Goal: Task Accomplishment & Management: Complete application form

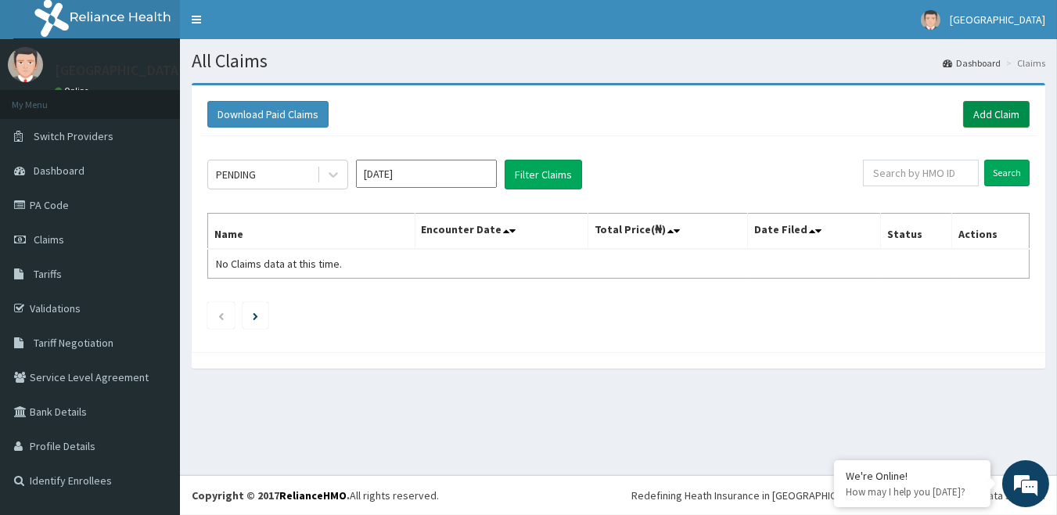
click at [992, 123] on link "Add Claim" at bounding box center [997, 114] width 67 height 27
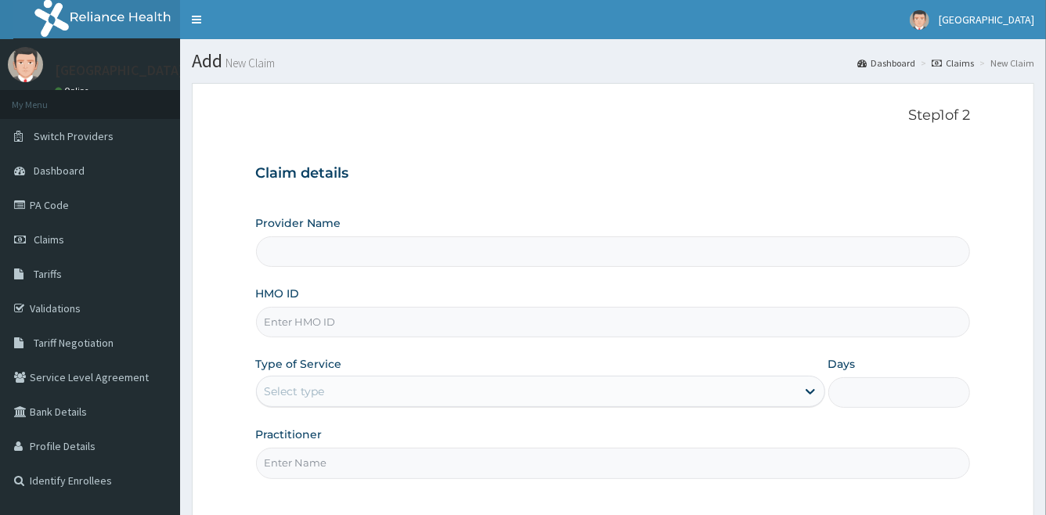
click at [341, 327] on input "HMO ID" at bounding box center [613, 322] width 715 height 31
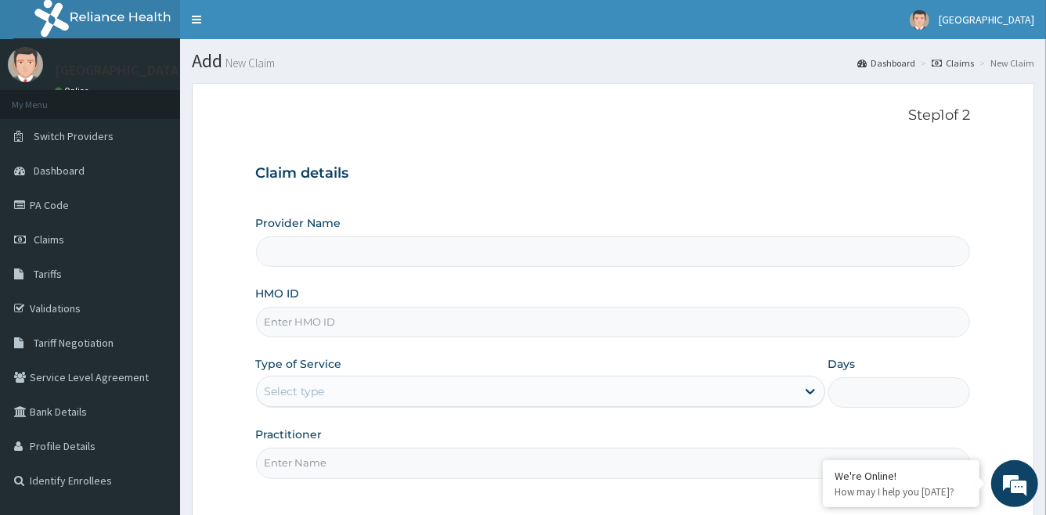
type input "[GEOGRAPHIC_DATA]"
type input "GSV/10755/C"
click at [373, 394] on div "Select type" at bounding box center [526, 391] width 539 height 25
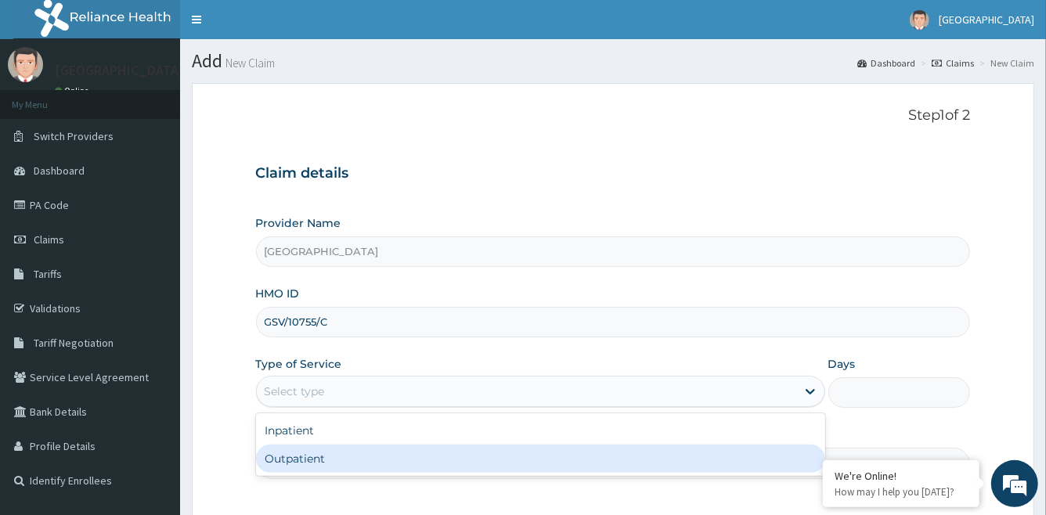
click at [368, 456] on div "Outpatient" at bounding box center [540, 459] width 569 height 28
type input "1"
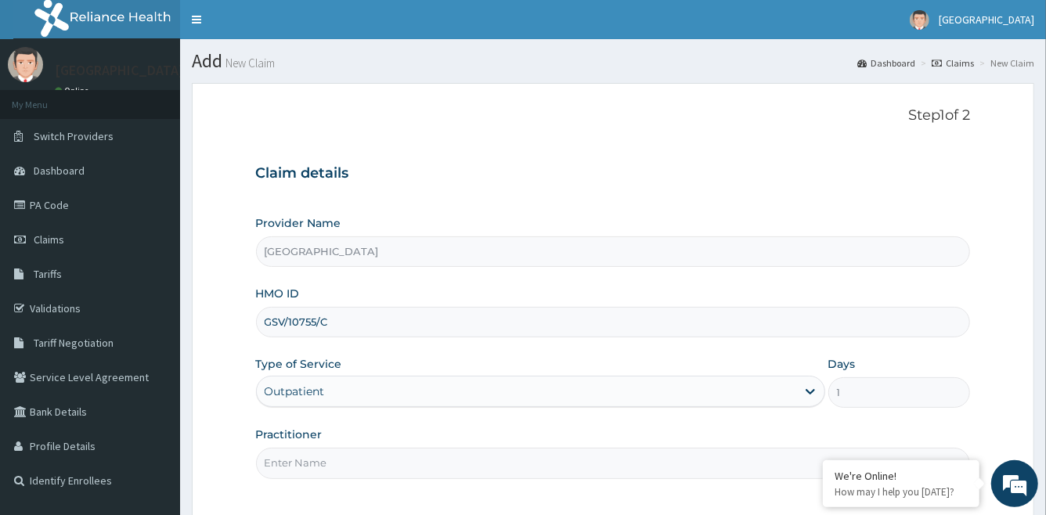
scroll to position [142, 0]
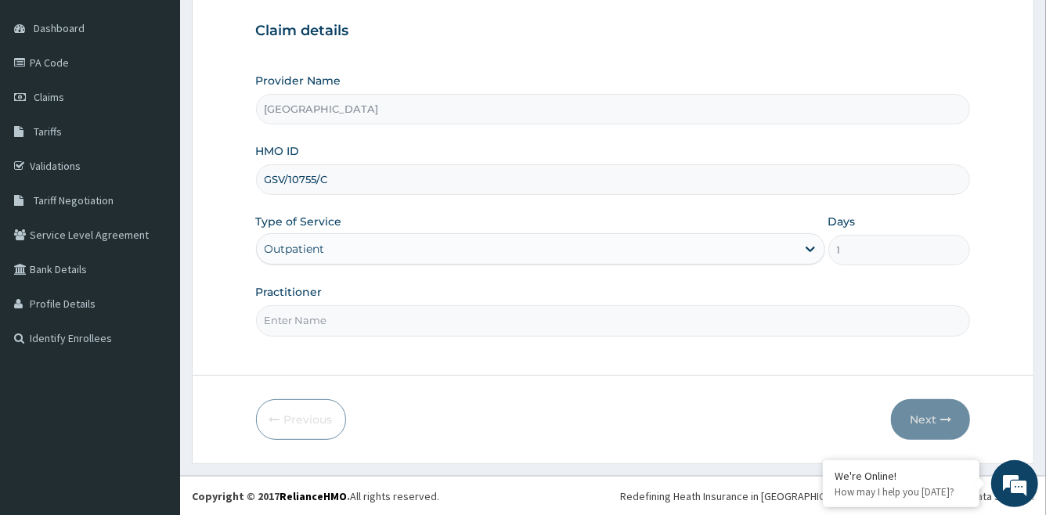
click at [358, 326] on input "Practitioner" at bounding box center [613, 320] width 715 height 31
type input "DR DANIEL"
click at [927, 427] on button "Next" at bounding box center [930, 419] width 79 height 41
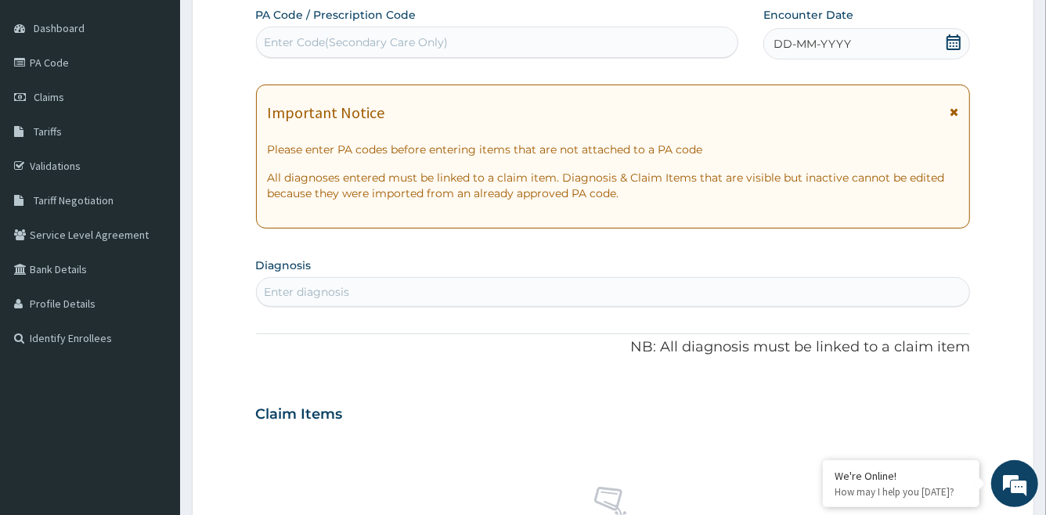
click at [946, 42] on icon at bounding box center [954, 42] width 16 height 16
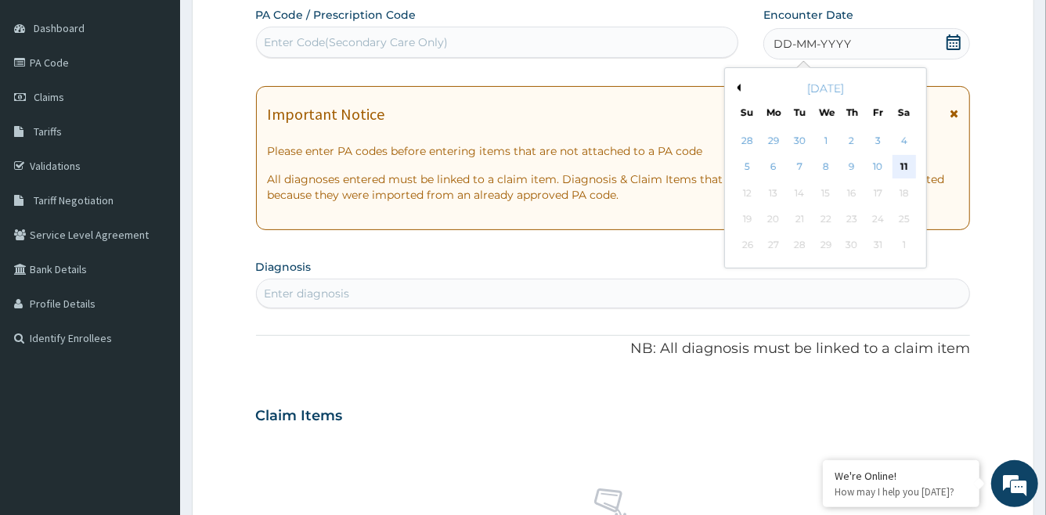
click at [898, 166] on div "11" at bounding box center [903, 167] width 23 height 23
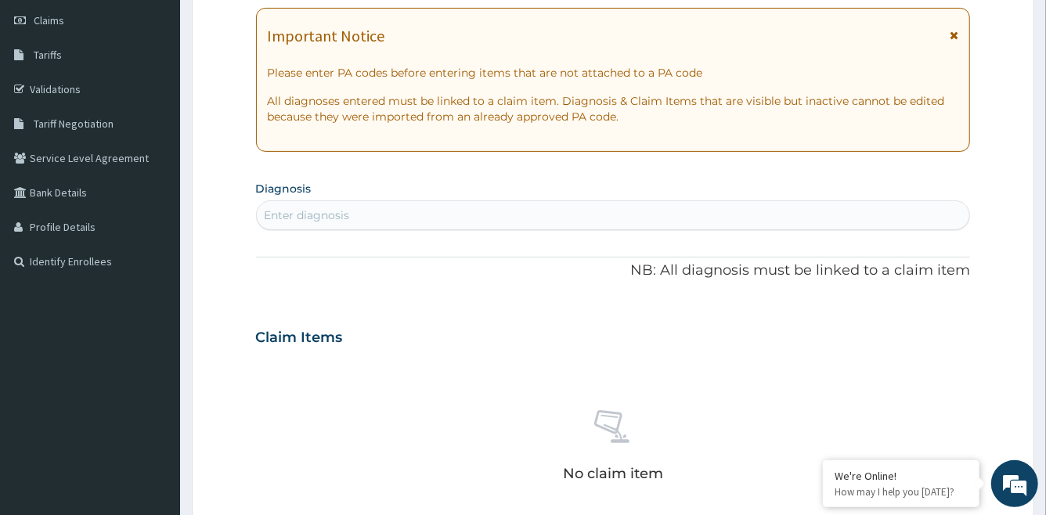
scroll to position [221, 0]
click at [513, 210] on div "Enter diagnosis" at bounding box center [613, 213] width 713 height 25
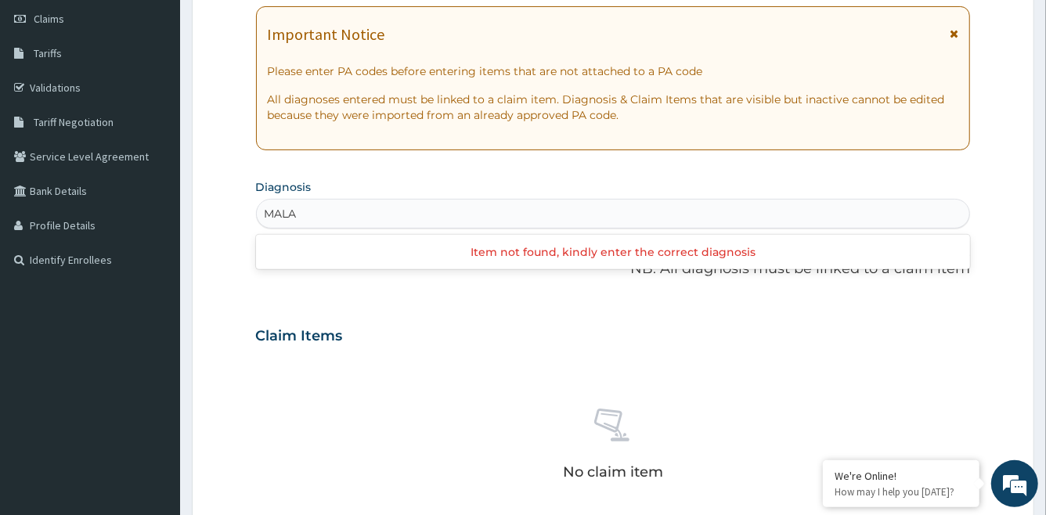
type input "MALA"
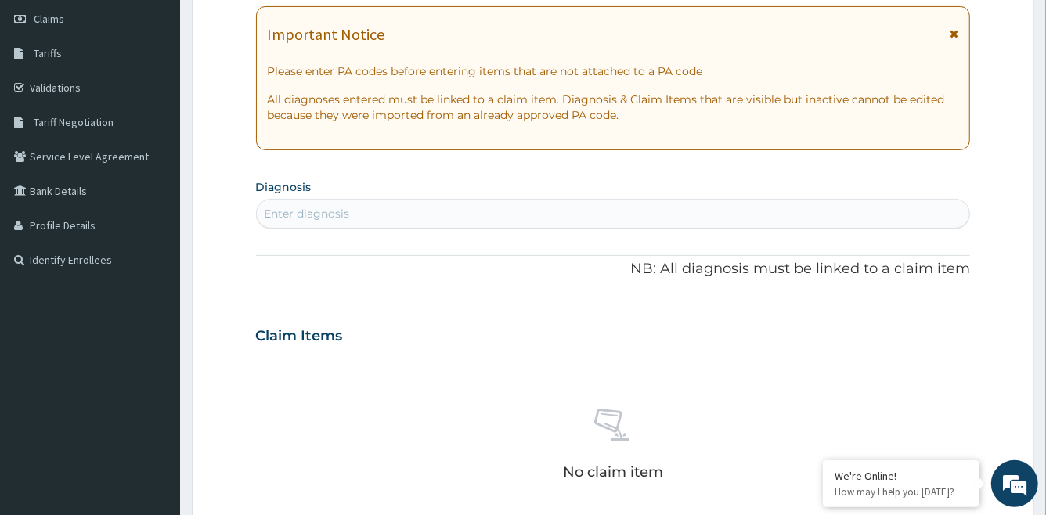
click at [294, 216] on div "Enter diagnosis" at bounding box center [307, 214] width 85 height 16
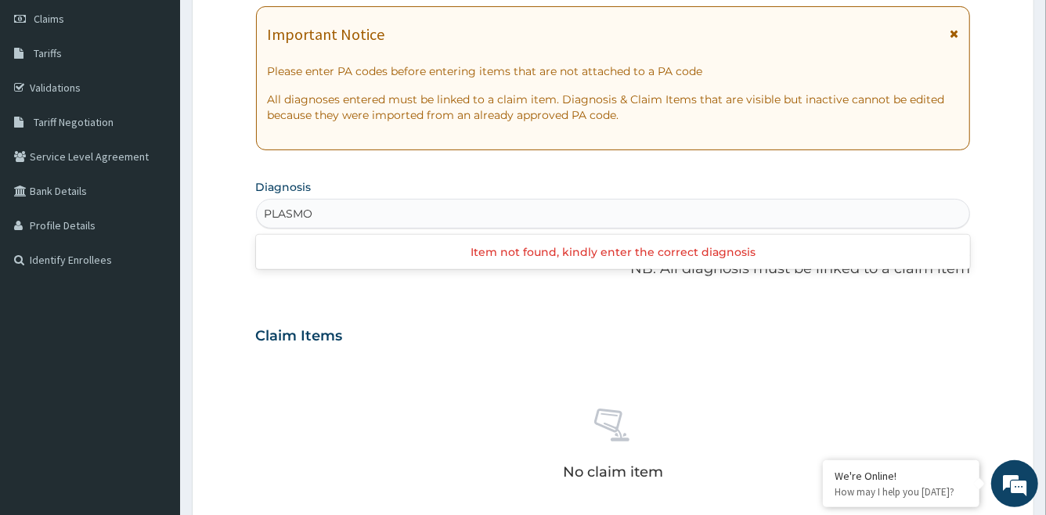
type input "PLASMO"
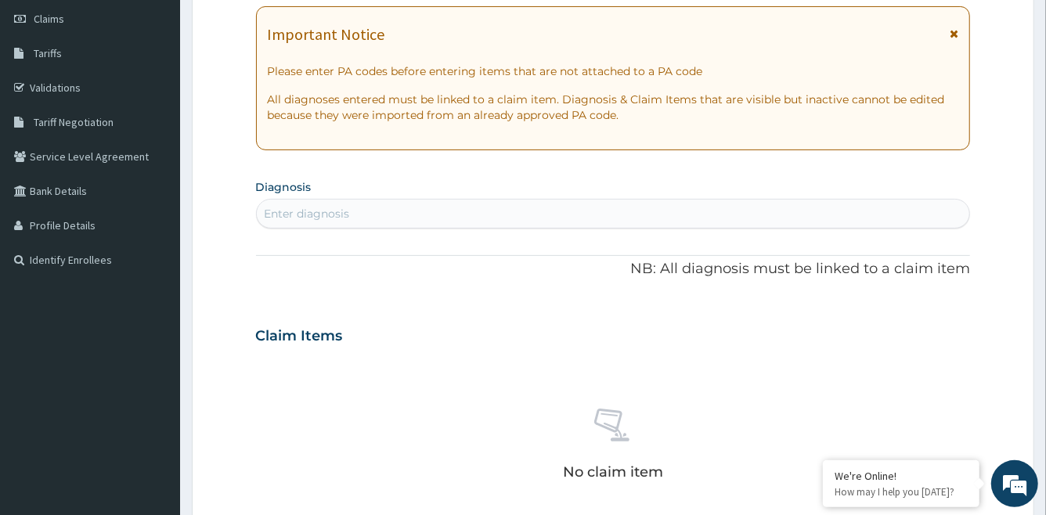
click at [1005, 354] on form "Step 2 of 2 PA Code / Prescription Code Enter Code(Secondary Care Only) Encount…" at bounding box center [613, 356] width 842 height 989
click at [366, 217] on div "Enter diagnosis" at bounding box center [613, 213] width 713 height 25
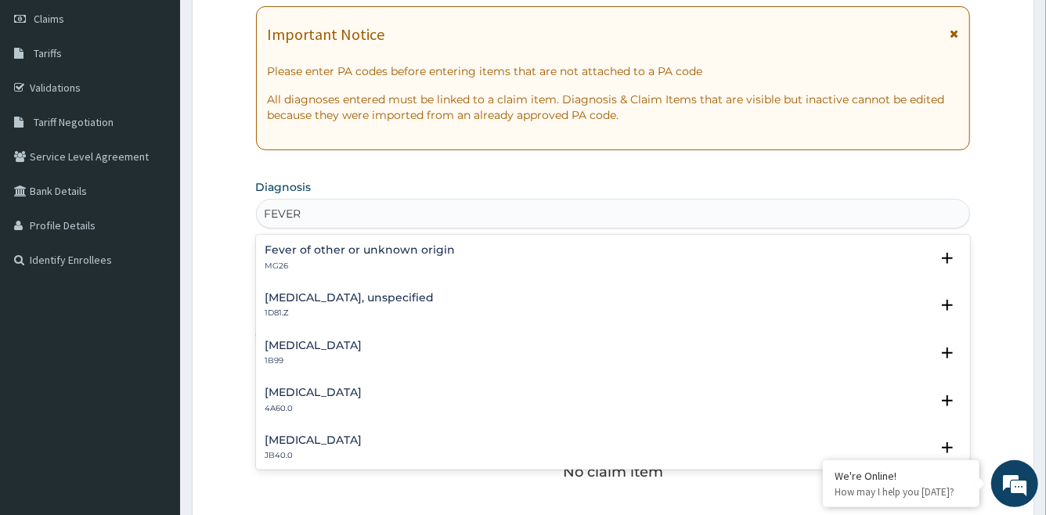
type input "FEVER"
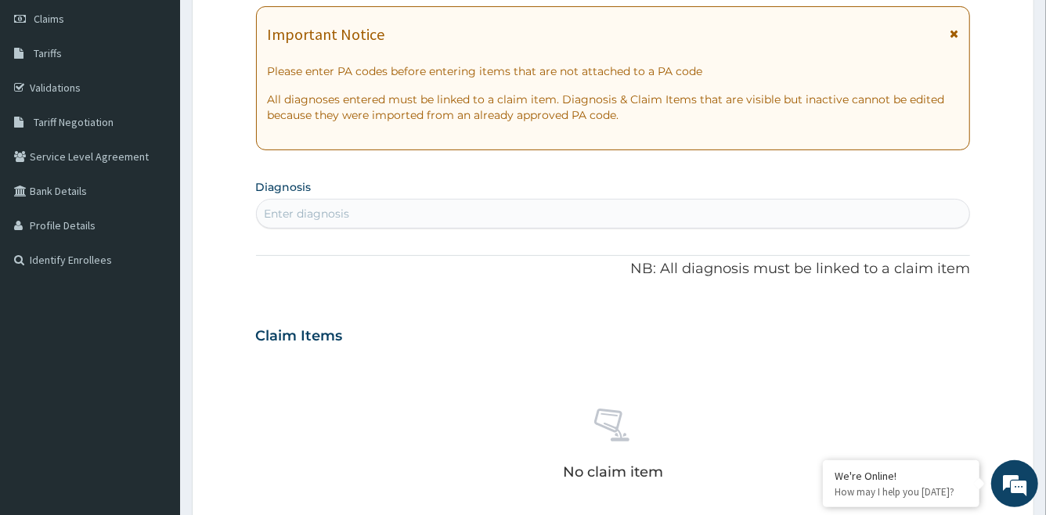
click at [293, 215] on div "Enter diagnosis" at bounding box center [307, 214] width 85 height 16
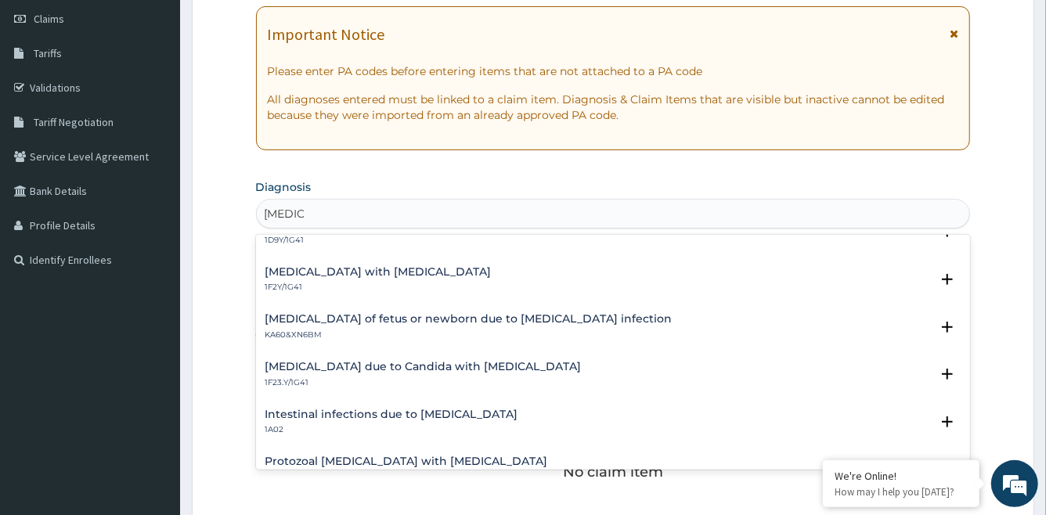
scroll to position [921, 0]
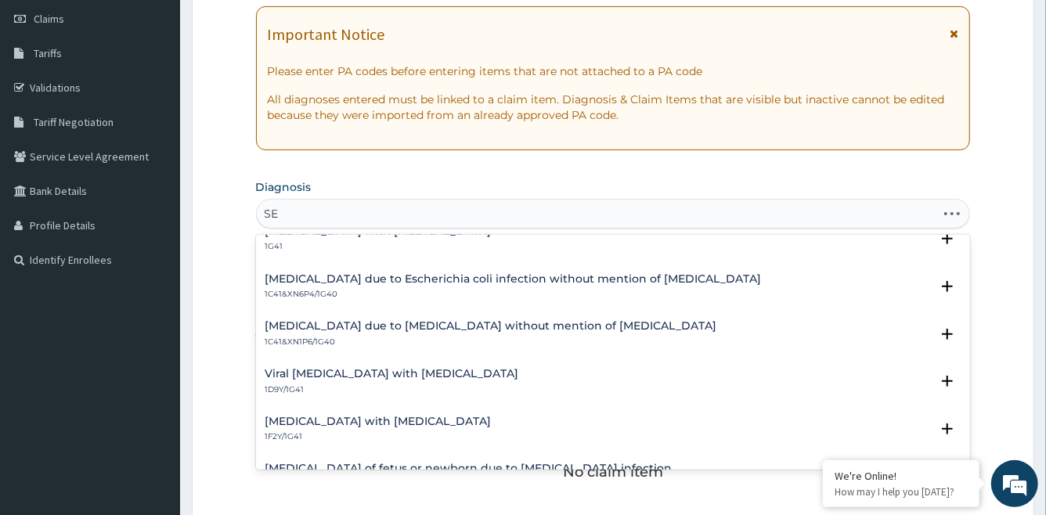
type input "S"
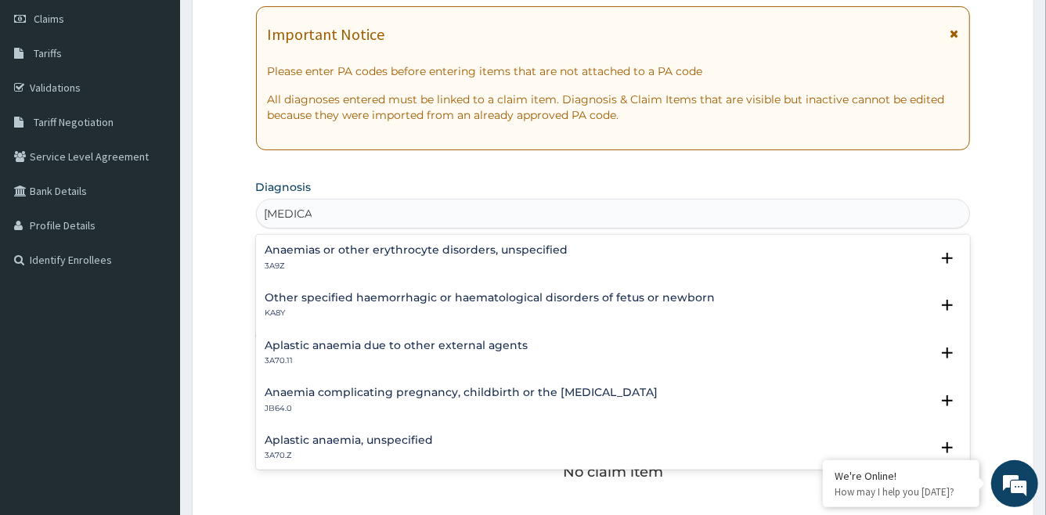
type input "ANEMIA"
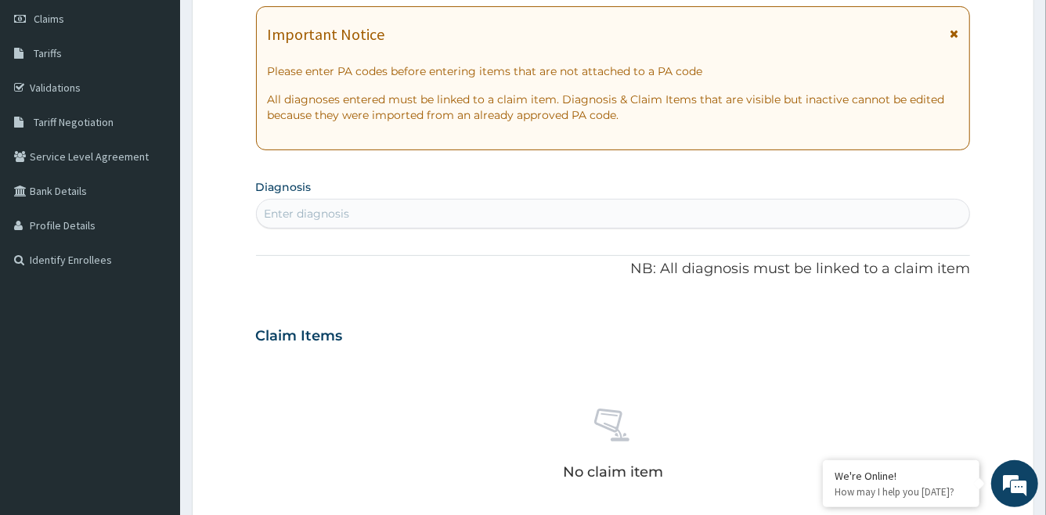
click at [204, 383] on form "Step 2 of 2 PA Code / Prescription Code Enter Code(Secondary Care Only) Encount…" at bounding box center [613, 356] width 842 height 989
click at [320, 214] on div "Enter diagnosis" at bounding box center [307, 214] width 85 height 16
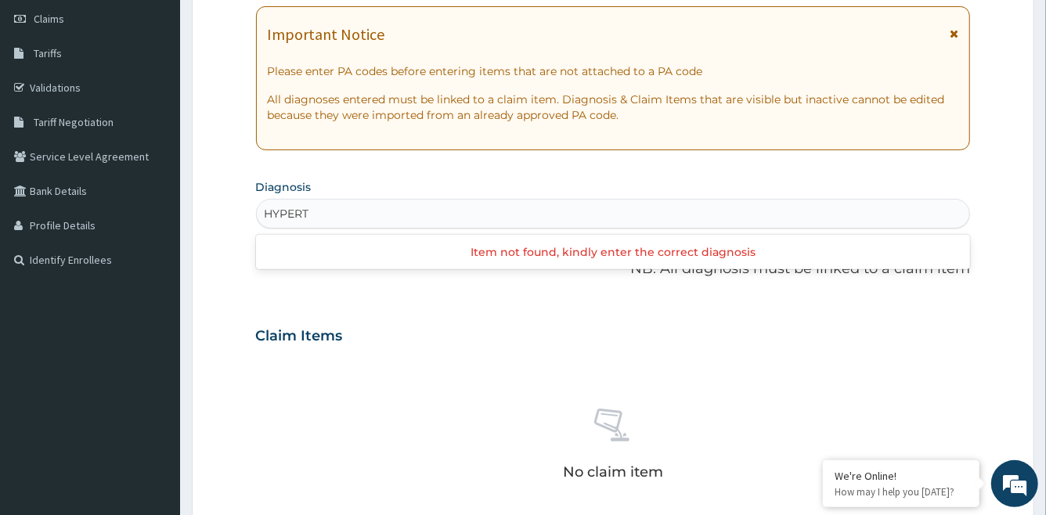
type input "HYPERT"
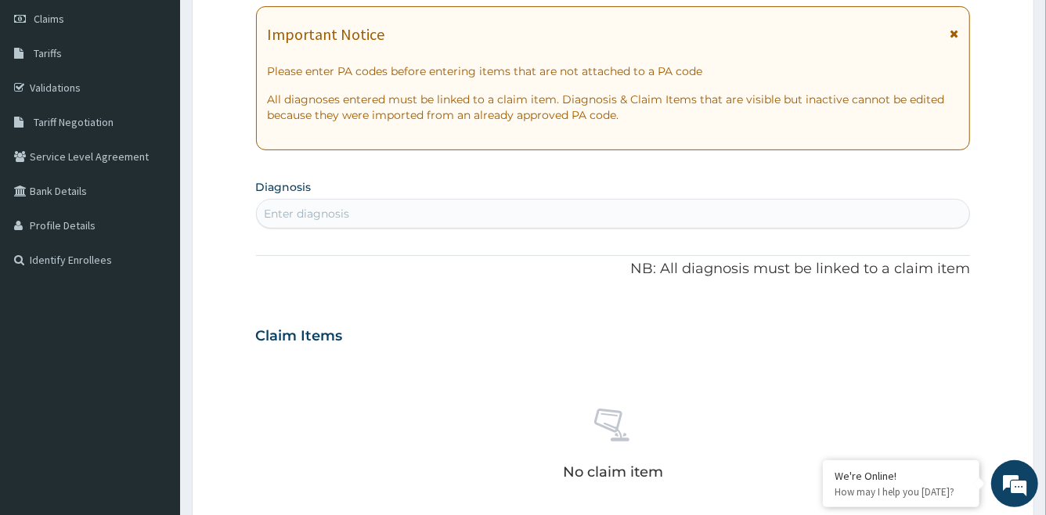
click at [319, 211] on div "Enter diagnosis" at bounding box center [307, 214] width 85 height 16
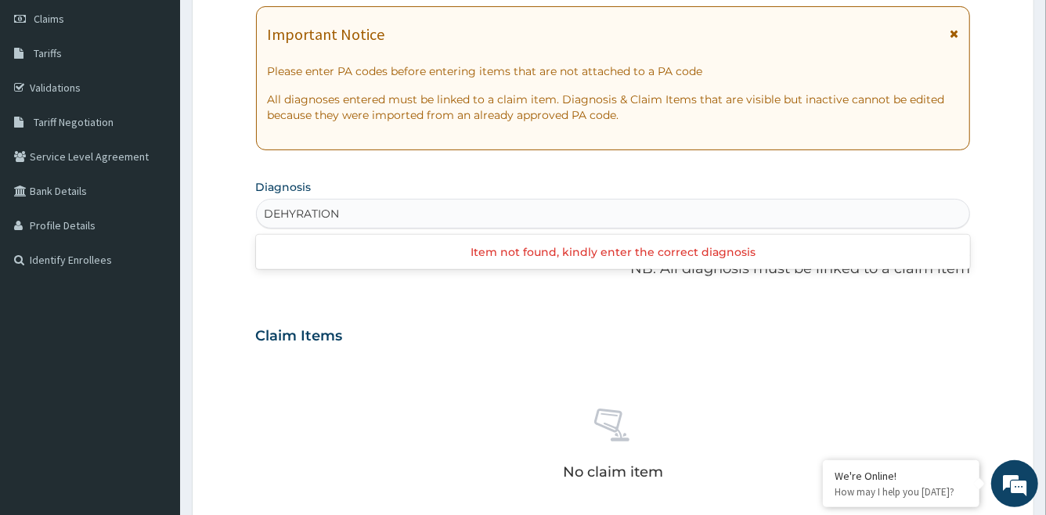
type input "DEHYRATION"
